Goal: Task Accomplishment & Management: Manage account settings

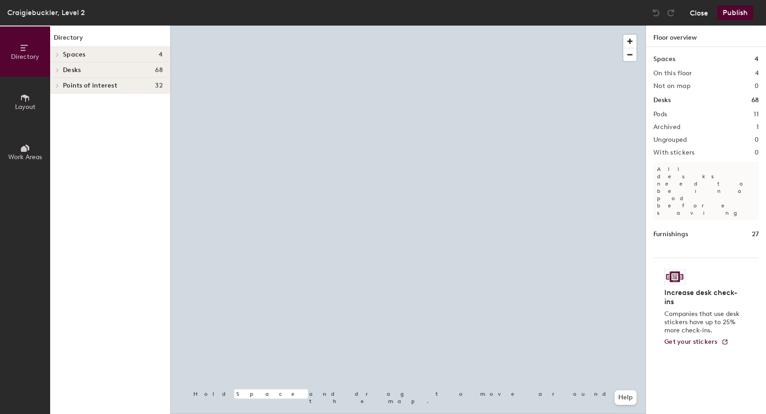
click at [701, 15] on button "Close" at bounding box center [699, 12] width 18 height 15
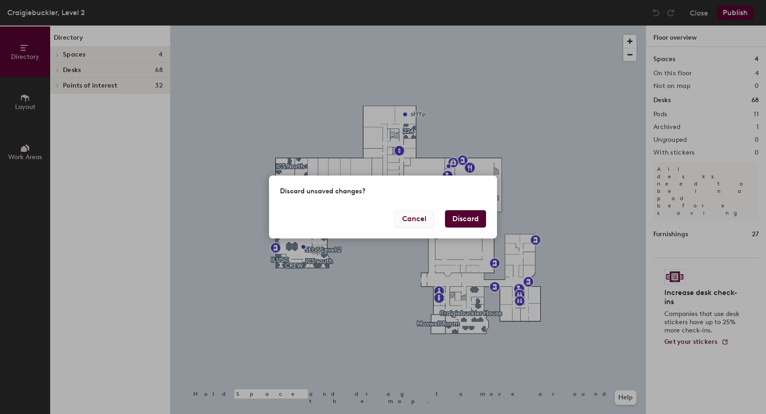
click at [416, 220] on button "Cancel" at bounding box center [414, 218] width 40 height 17
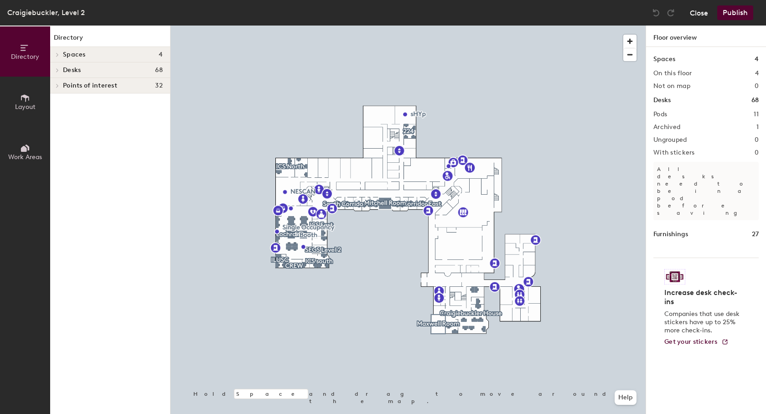
click at [700, 10] on button "Close" at bounding box center [699, 12] width 18 height 15
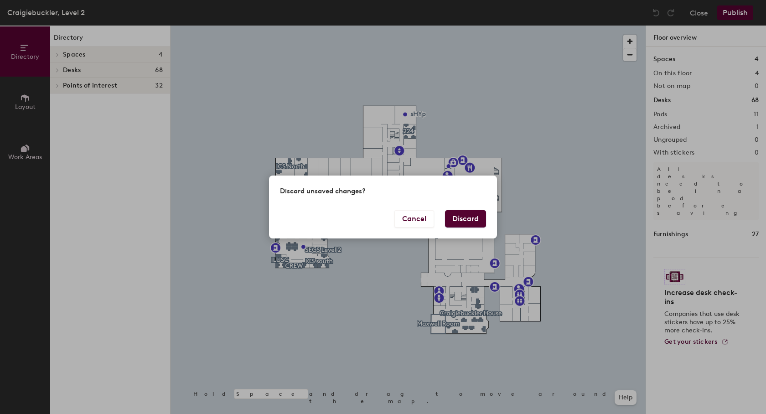
click at [466, 218] on button "Discard" at bounding box center [465, 218] width 41 height 17
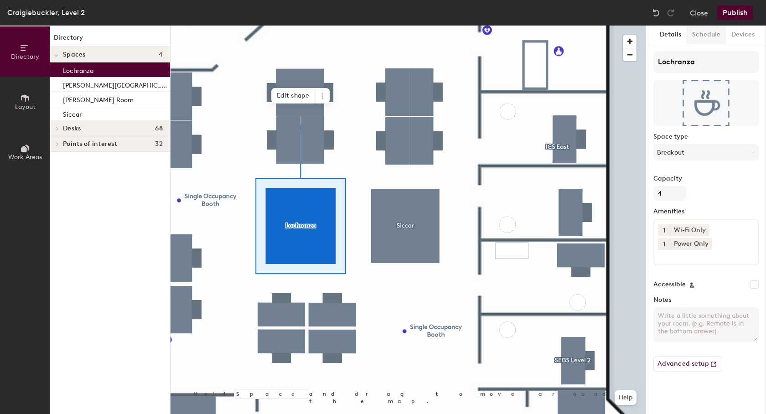
click at [716, 34] on button "Schedule" at bounding box center [706, 35] width 39 height 19
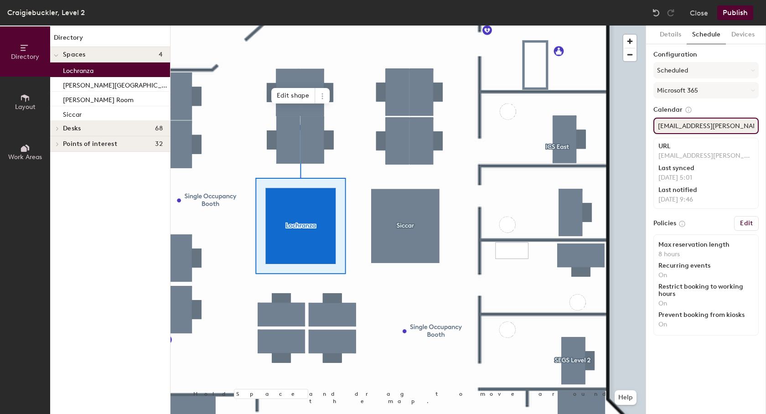
drag, startPoint x: 745, startPoint y: 123, endPoint x: 646, endPoint y: 128, distance: 98.6
click at [654, 128] on input "[EMAIL_ADDRESS][PERSON_NAME][DOMAIN_NAME]" at bounding box center [706, 126] width 105 height 16
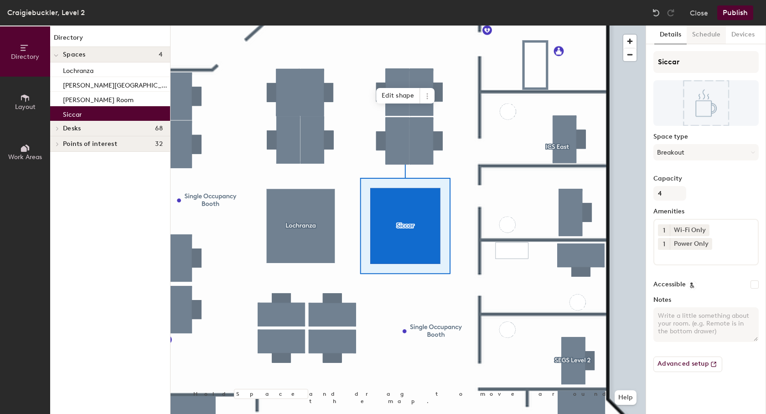
click at [708, 34] on button "Schedule" at bounding box center [706, 35] width 39 height 19
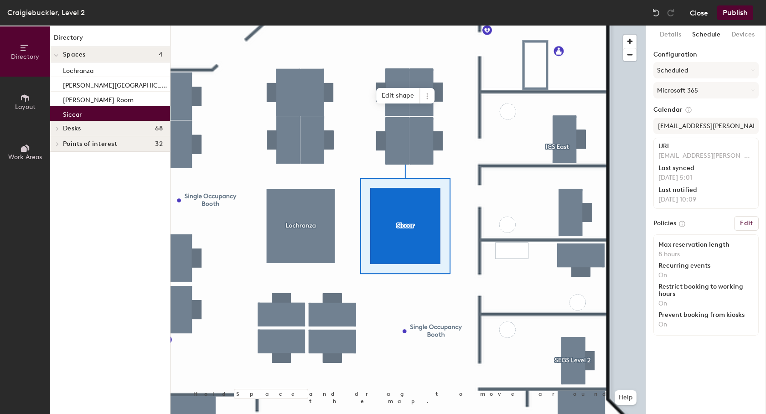
click at [702, 10] on button "Close" at bounding box center [699, 12] width 18 height 15
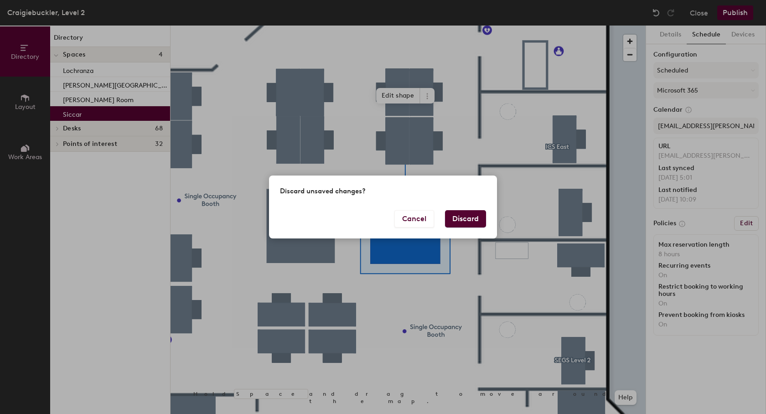
click at [462, 221] on button "Discard" at bounding box center [465, 218] width 41 height 17
